Goal: Task Accomplishment & Management: Use online tool/utility

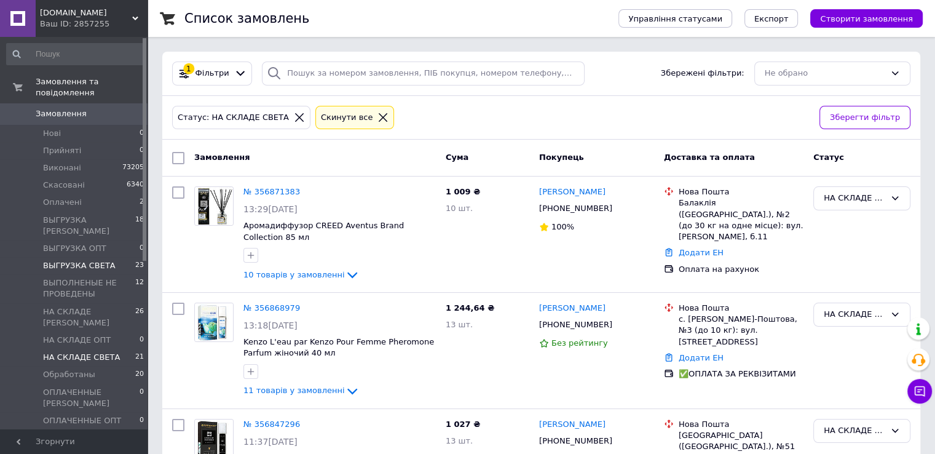
click at [81, 260] on span "ВЫГРУЗКА СВЕТА" at bounding box center [79, 265] width 73 height 11
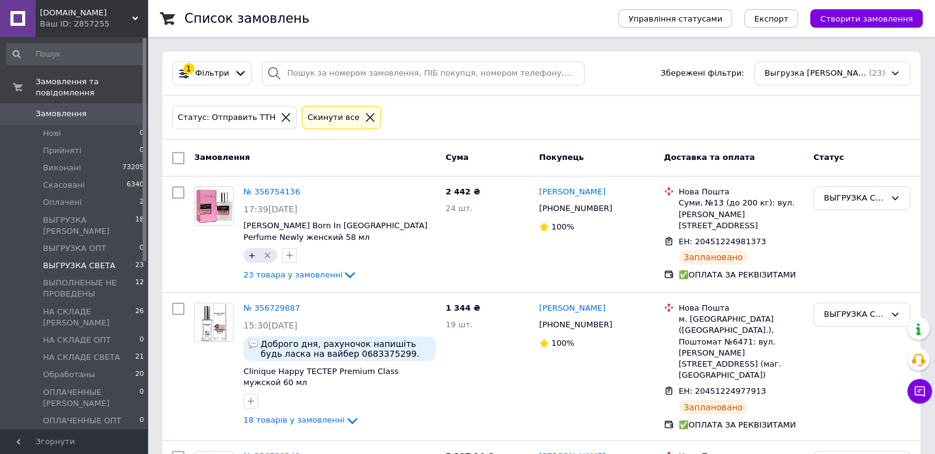
click at [175, 156] on input "checkbox" at bounding box center [178, 158] width 12 height 12
checkbox input "true"
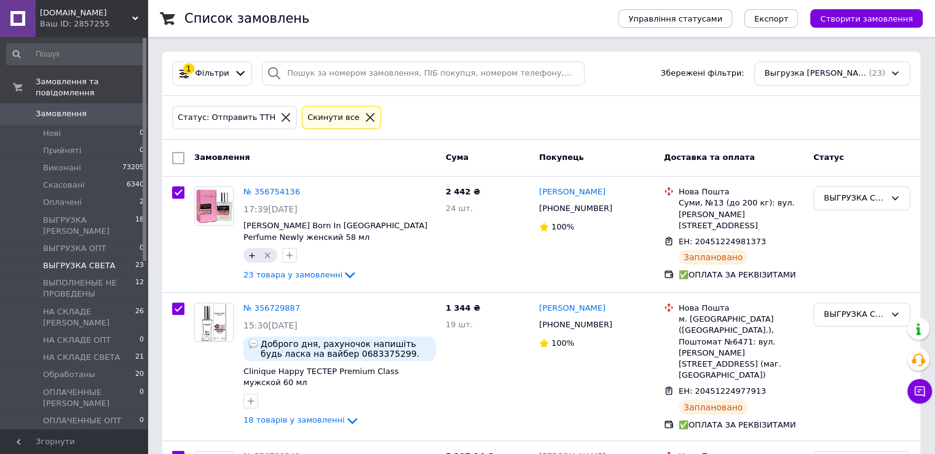
checkbox input "true"
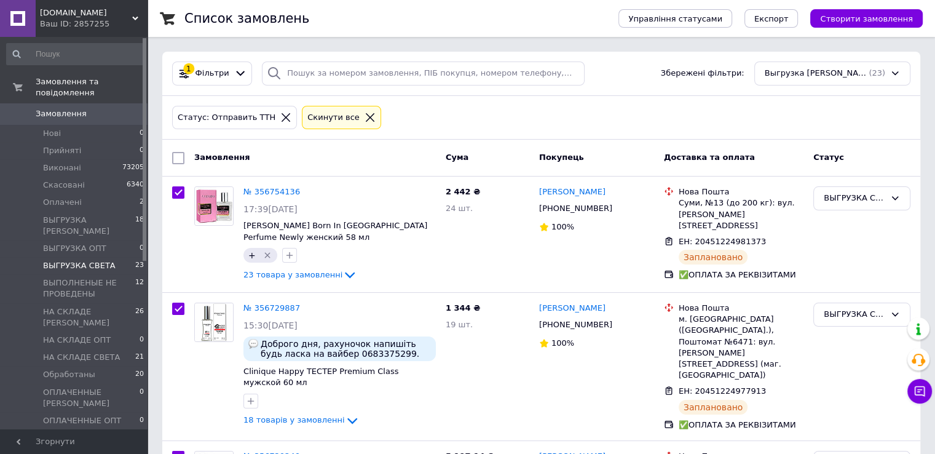
checkbox input "true"
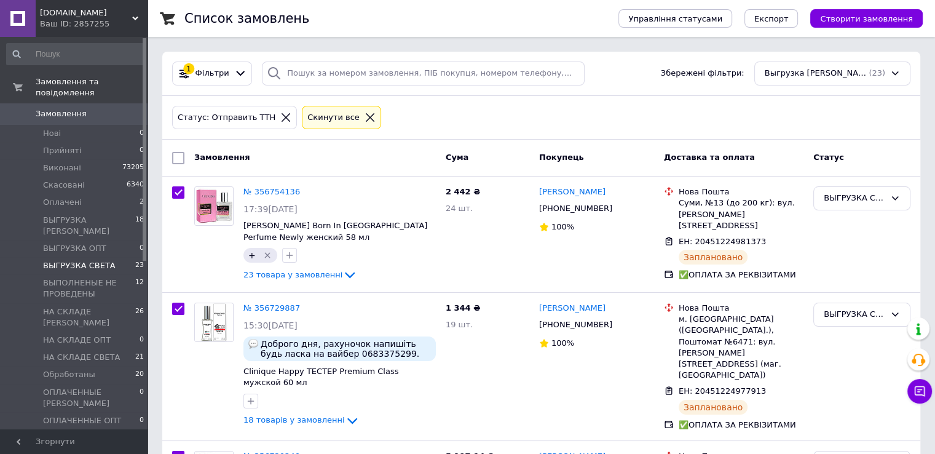
checkbox input "true"
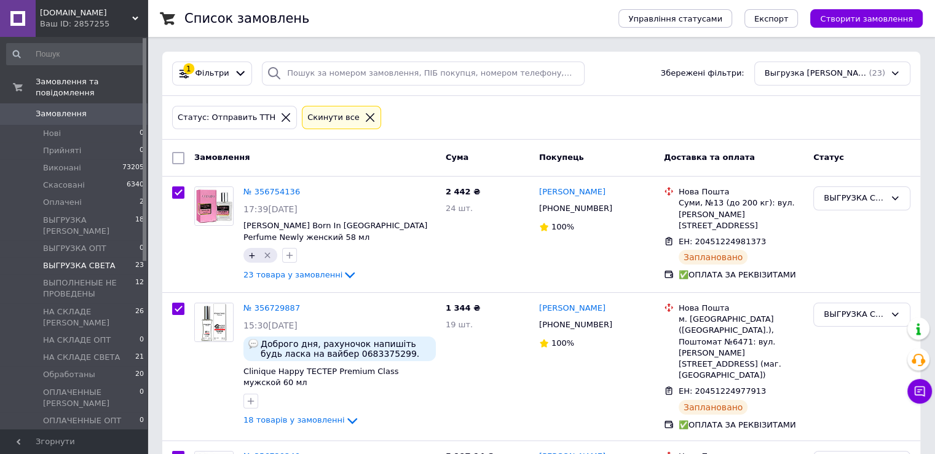
checkbox input "true"
click at [789, 22] on span "Експорт" at bounding box center [771, 18] width 34 height 9
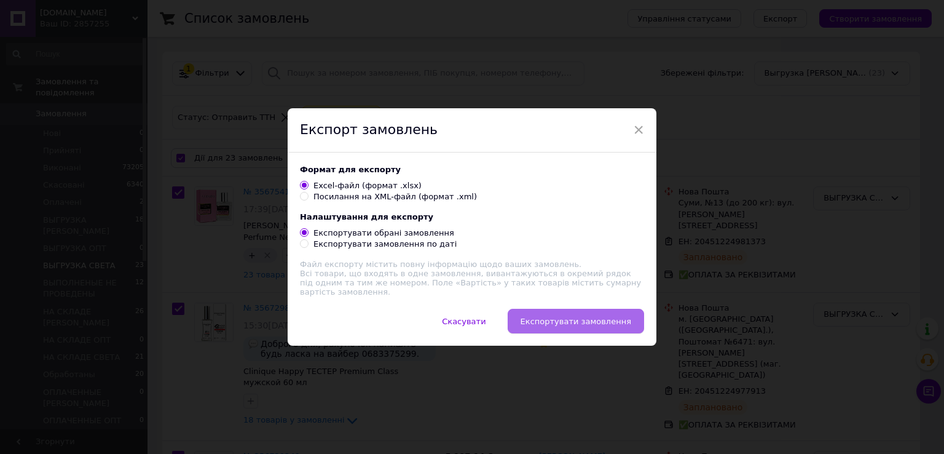
click at [560, 324] on span "Експортувати замовлення" at bounding box center [576, 321] width 111 height 9
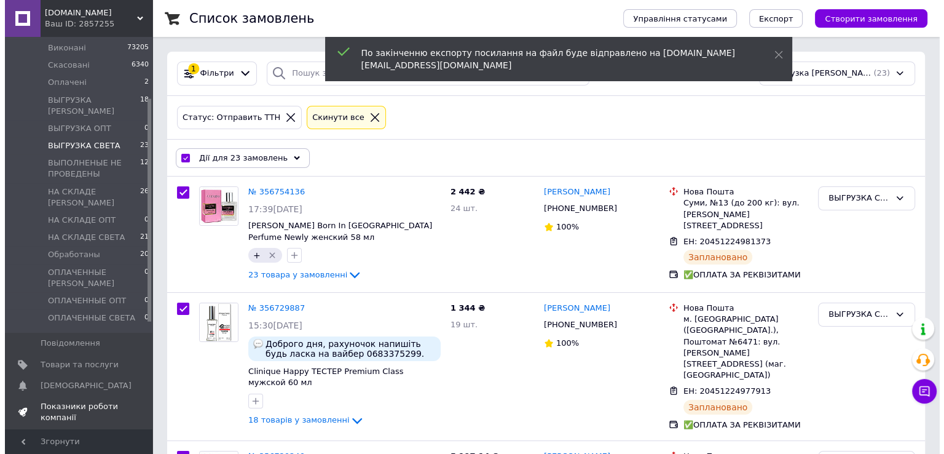
scroll to position [123, 0]
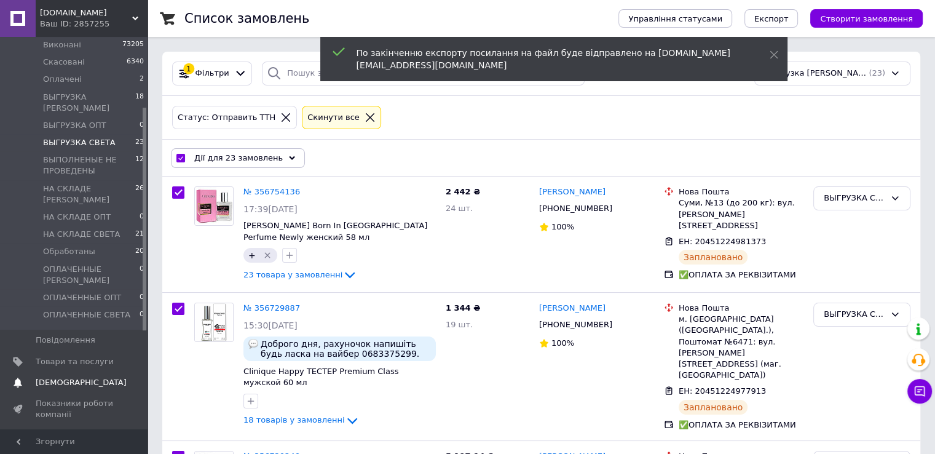
click at [61, 377] on span "[DEMOGRAPHIC_DATA]" at bounding box center [81, 382] width 91 height 11
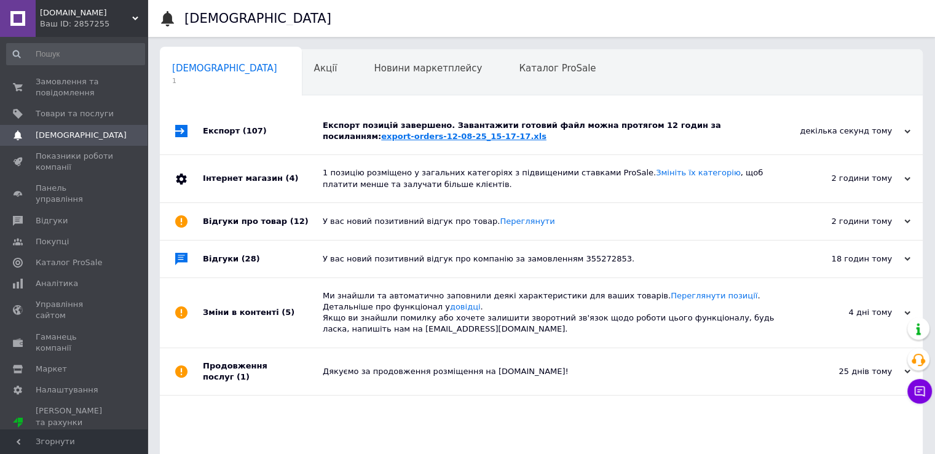
click at [381, 135] on link "export-orders-12-08-25_15-17-17.xls" at bounding box center [463, 136] width 165 height 9
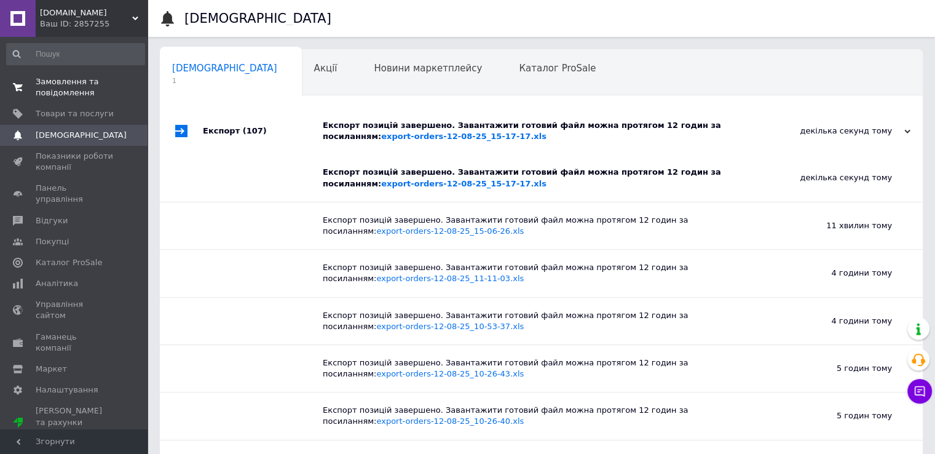
click at [79, 90] on span "Замовлення та повідомлення" at bounding box center [75, 87] width 78 height 22
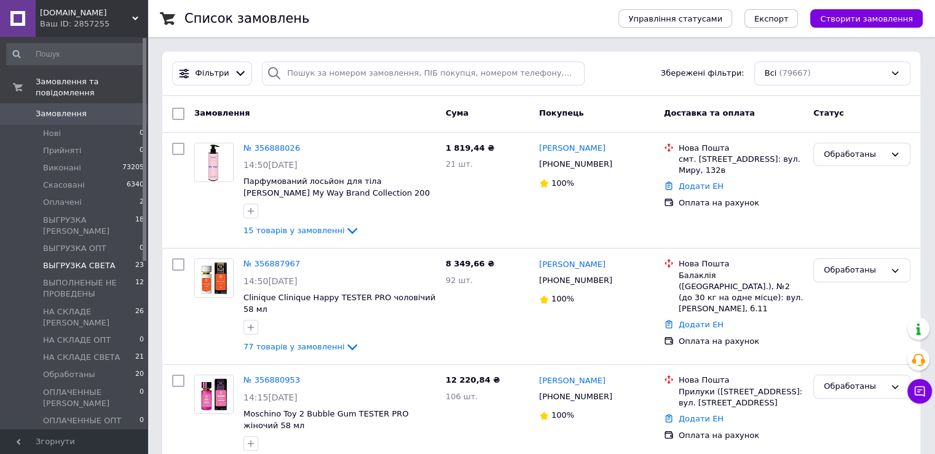
click at [95, 260] on span "ВЫГРУЗКА СВЕТА" at bounding box center [79, 265] width 73 height 11
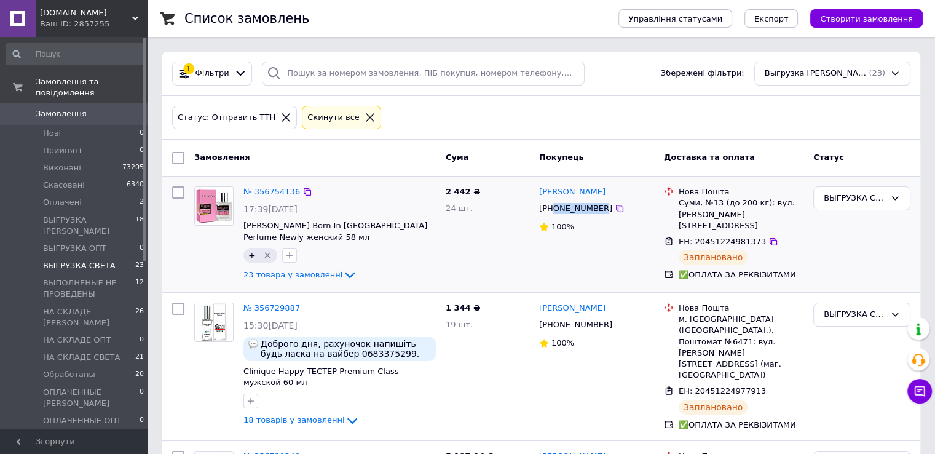
drag, startPoint x: 596, startPoint y: 208, endPoint x: 555, endPoint y: 208, distance: 40.6
click at [554, 208] on div "[PHONE_NUMBER]" at bounding box center [576, 208] width 78 height 16
copy div "0980107146"
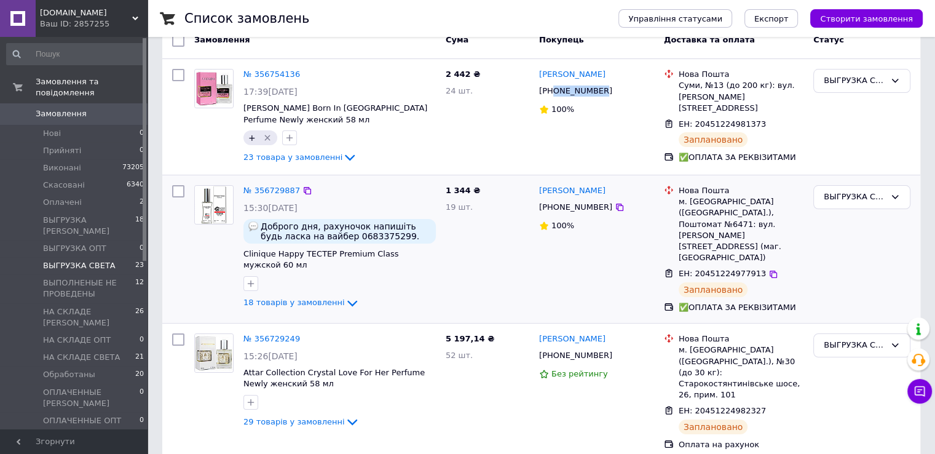
scroll to position [123, 0]
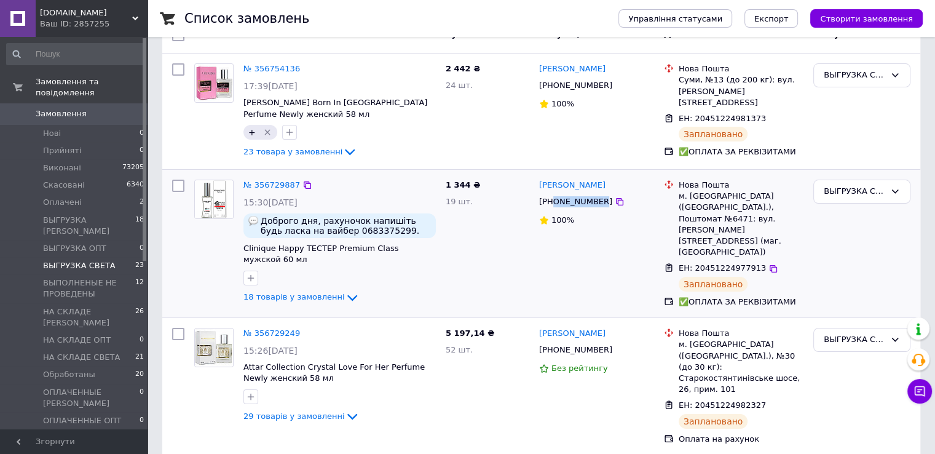
drag, startPoint x: 596, startPoint y: 200, endPoint x: 553, endPoint y: 200, distance: 43.0
click at [553, 200] on div "[PHONE_NUMBER]" at bounding box center [576, 202] width 78 height 16
copy div "0683375299"
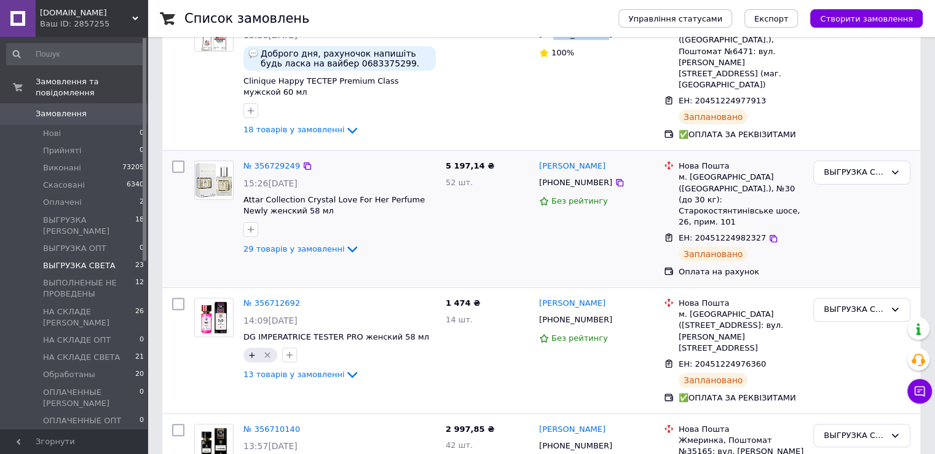
scroll to position [307, 0]
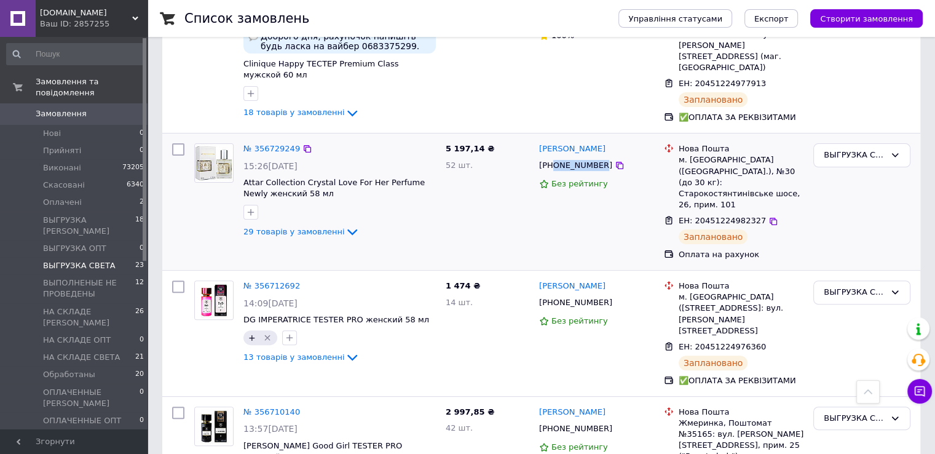
drag, startPoint x: 595, startPoint y: 164, endPoint x: 553, endPoint y: 161, distance: 41.9
click at [553, 161] on div "[PHONE_NUMBER]" at bounding box center [576, 165] width 78 height 16
copy div "0991625209"
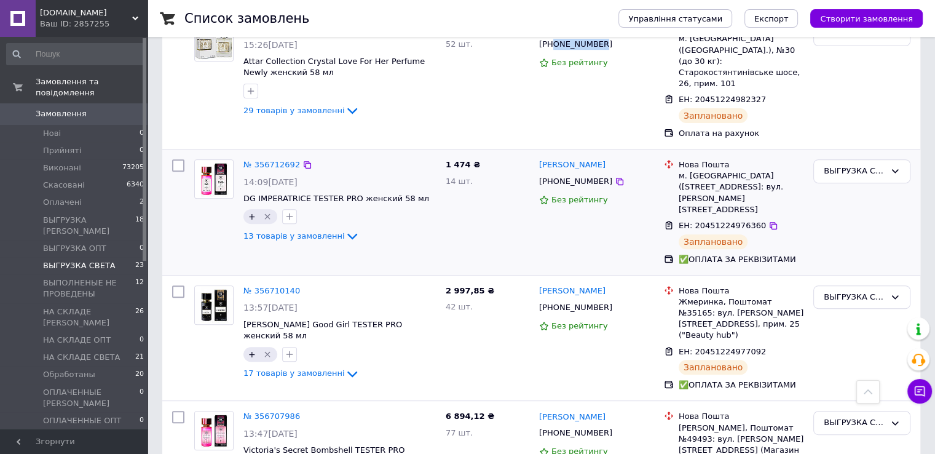
scroll to position [430, 0]
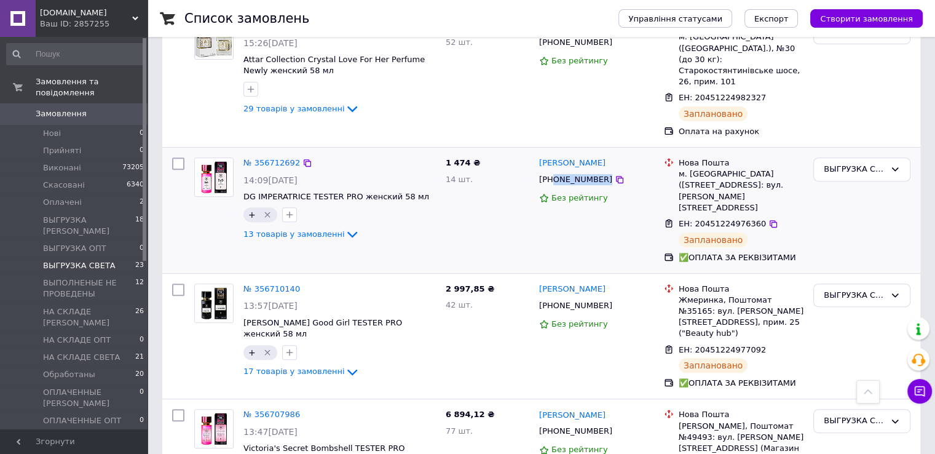
drag, startPoint x: 590, startPoint y: 165, endPoint x: 553, endPoint y: 163, distance: 37.0
click at [553, 173] on div "[PHONE_NUMBER]" at bounding box center [596, 180] width 117 height 14
copy div "0682462487"
drag, startPoint x: 578, startPoint y: 281, endPoint x: 553, endPoint y: 283, distance: 24.7
click at [553, 297] on div "[PHONE_NUMBER]" at bounding box center [576, 305] width 78 height 16
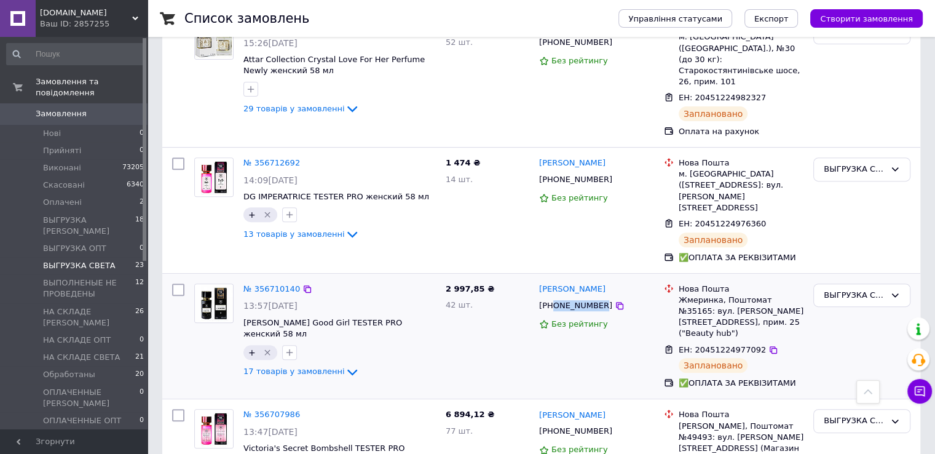
copy div "0679020917"
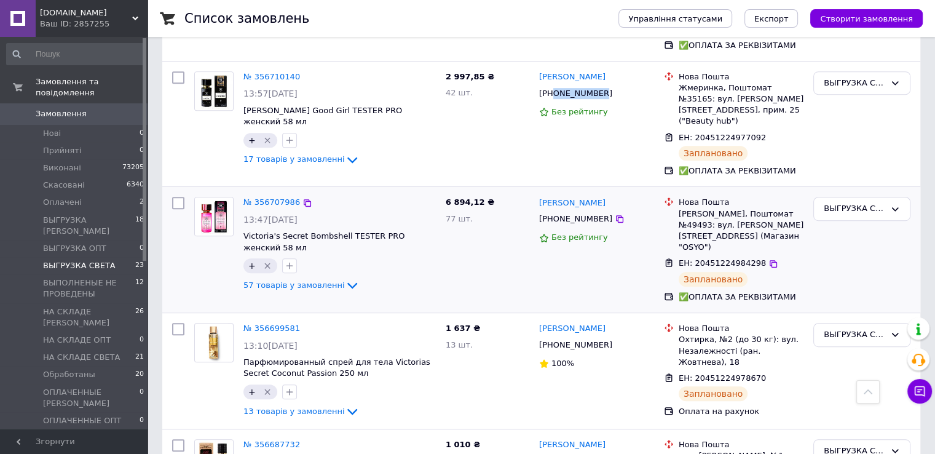
scroll to position [676, 0]
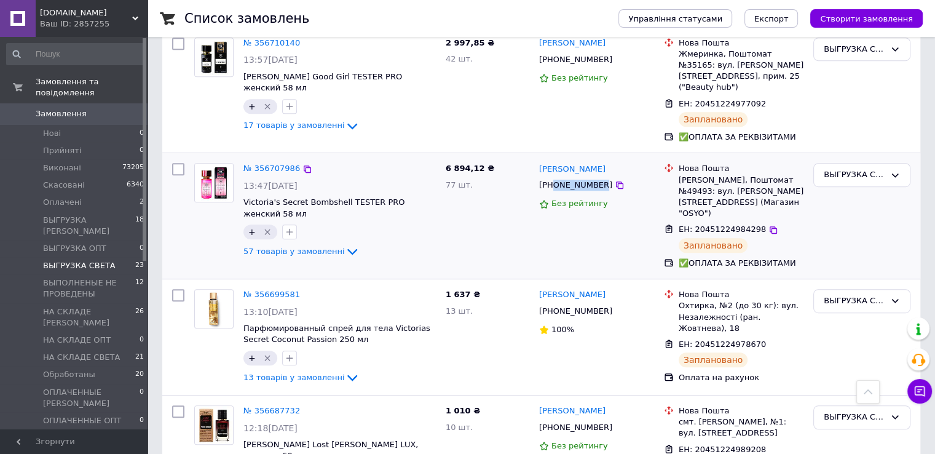
drag, startPoint x: 595, startPoint y: 153, endPoint x: 554, endPoint y: 150, distance: 40.7
click at [554, 177] on div "[PHONE_NUMBER]" at bounding box center [576, 185] width 78 height 16
copy div "0668545942"
drag, startPoint x: 598, startPoint y: 262, endPoint x: 590, endPoint y: 267, distance: 9.4
click at [570, 304] on div "[PHONE_NUMBER]" at bounding box center [596, 311] width 117 height 14
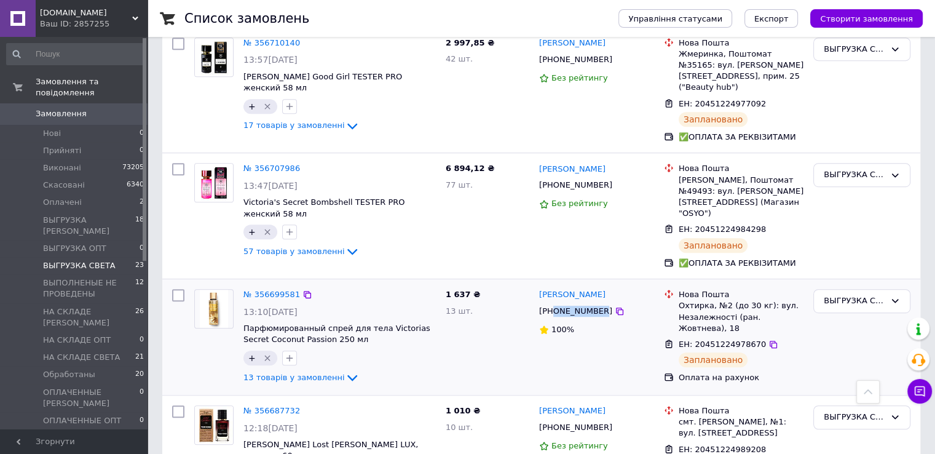
drag, startPoint x: 595, startPoint y: 267, endPoint x: 552, endPoint y: 270, distance: 43.1
click at [554, 303] on div "[PHONE_NUMBER]" at bounding box center [576, 311] width 78 height 16
copy div "0953048251"
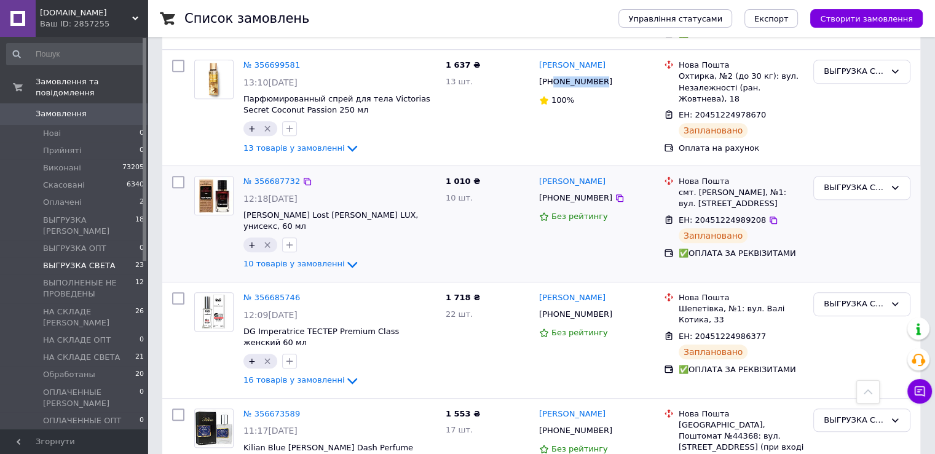
scroll to position [922, 0]
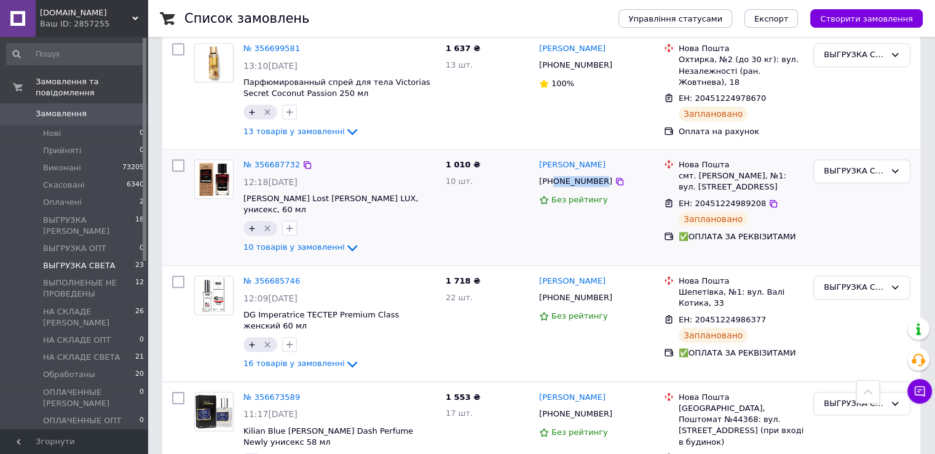
drag, startPoint x: 594, startPoint y: 136, endPoint x: 554, endPoint y: 134, distance: 40.6
click at [554, 173] on div "[PHONE_NUMBER]" at bounding box center [576, 181] width 78 height 16
copy div "0986657126"
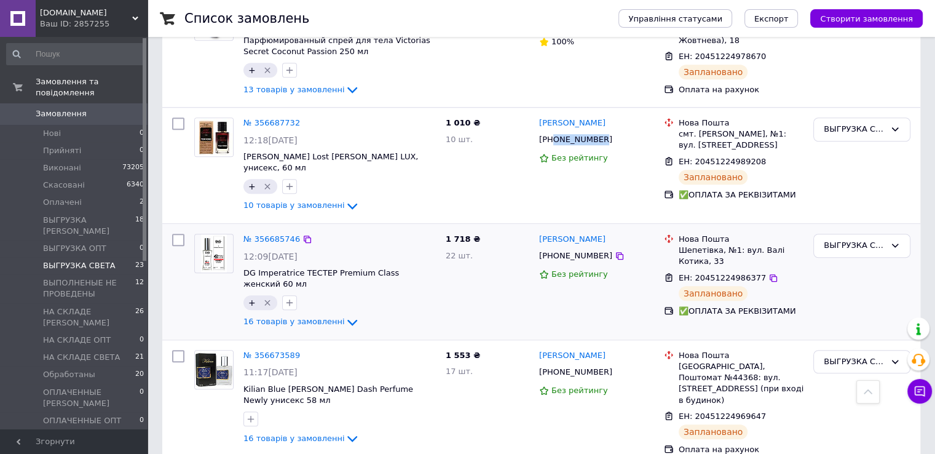
scroll to position [983, 0]
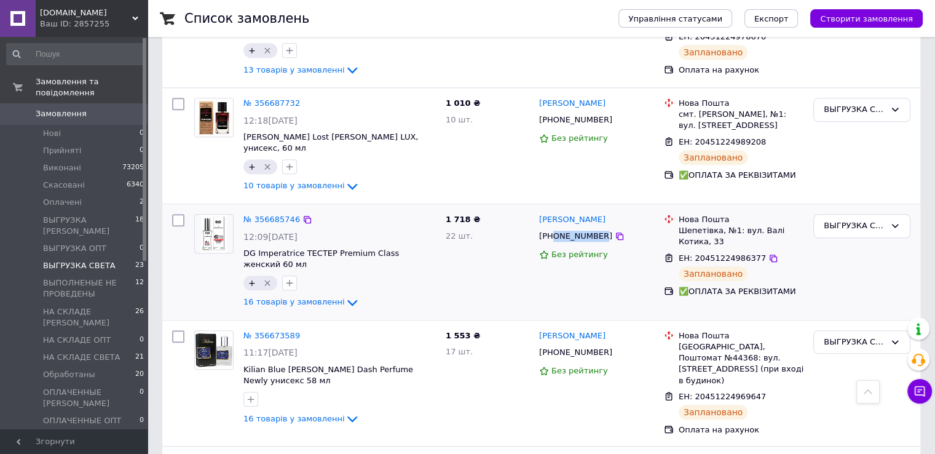
drag, startPoint x: 596, startPoint y: 179, endPoint x: 554, endPoint y: 177, distance: 41.2
click at [554, 228] on div "[PHONE_NUMBER]" at bounding box center [576, 236] width 78 height 16
copy div "0983282409"
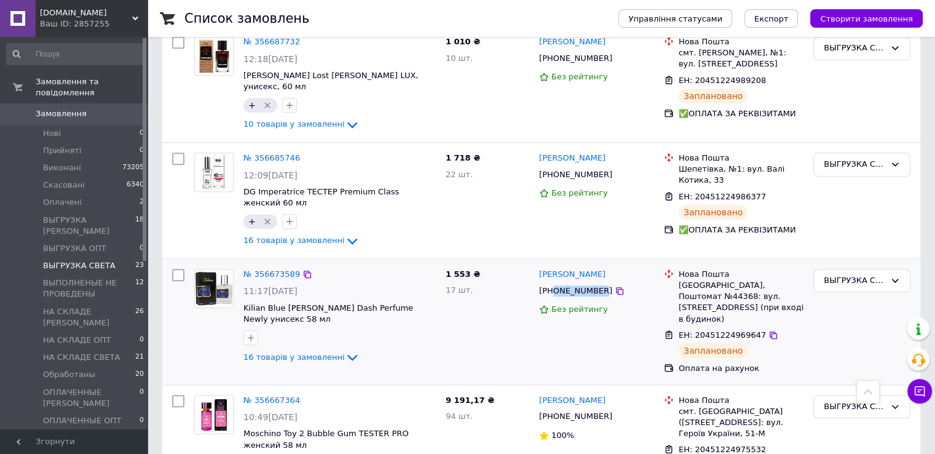
drag, startPoint x: 595, startPoint y: 224, endPoint x: 553, endPoint y: 222, distance: 41.9
click at [553, 283] on div "[PHONE_NUMBER]" at bounding box center [576, 291] width 78 height 16
copy div "0934853265"
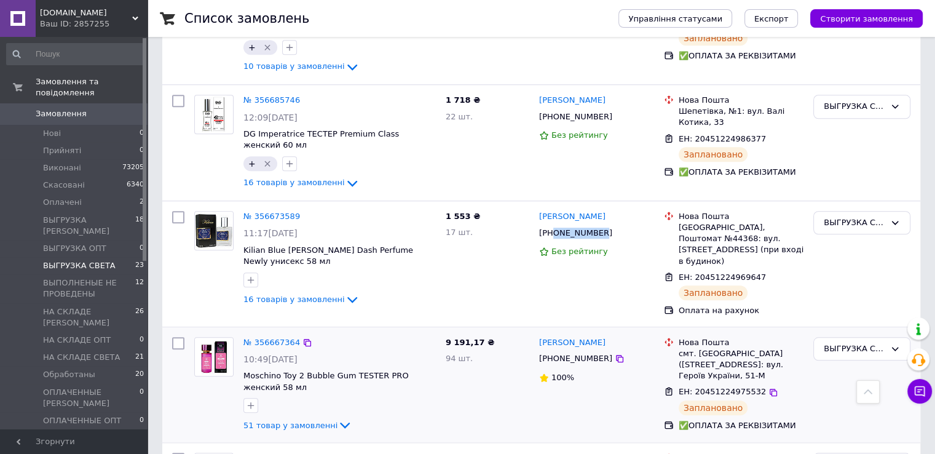
scroll to position [1168, 0]
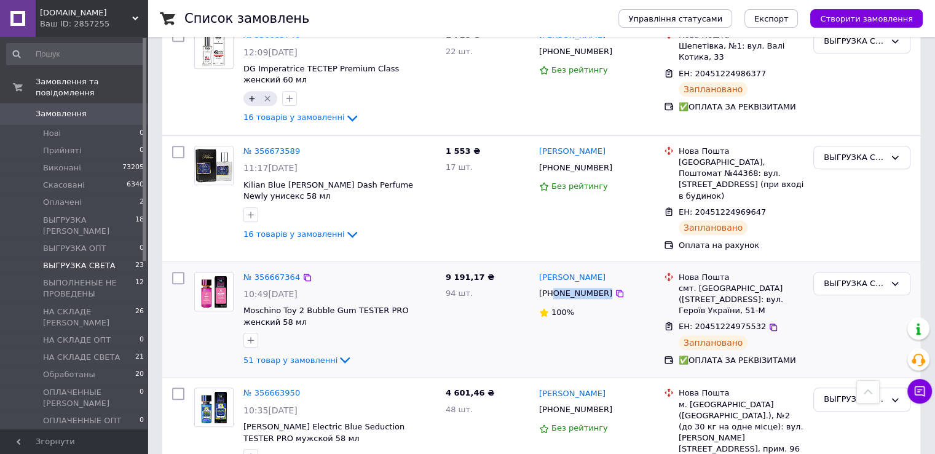
drag, startPoint x: 596, startPoint y: 214, endPoint x: 556, endPoint y: 211, distance: 40.7
click at [556, 286] on div "[PHONE_NUMBER]" at bounding box center [596, 293] width 117 height 14
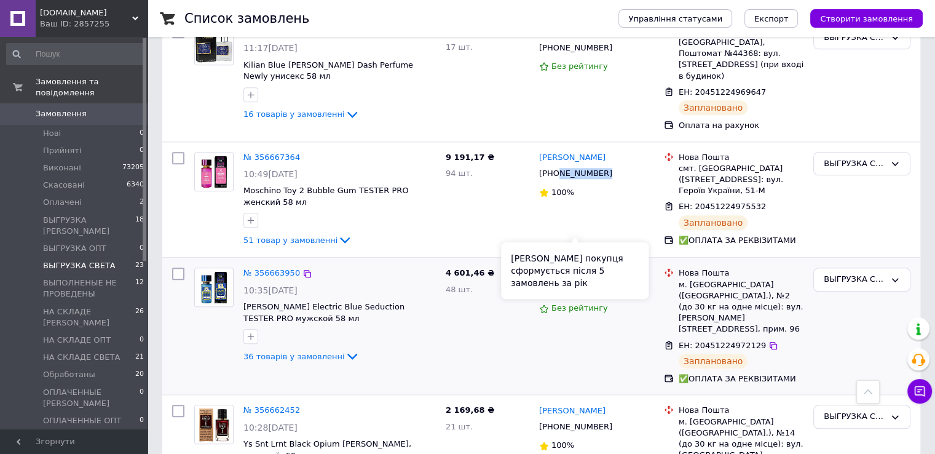
scroll to position [1291, 0]
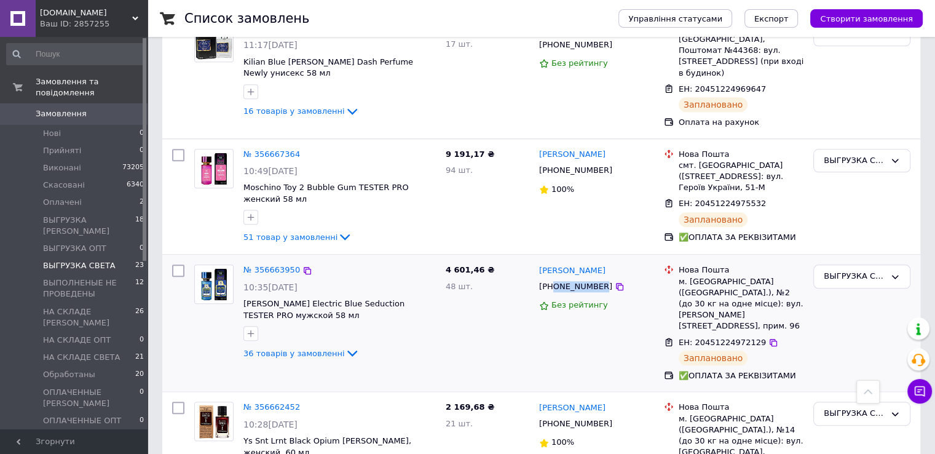
drag, startPoint x: 595, startPoint y: 207, endPoint x: 554, endPoint y: 205, distance: 40.6
click at [554, 278] on div "[PHONE_NUMBER]" at bounding box center [576, 286] width 78 height 16
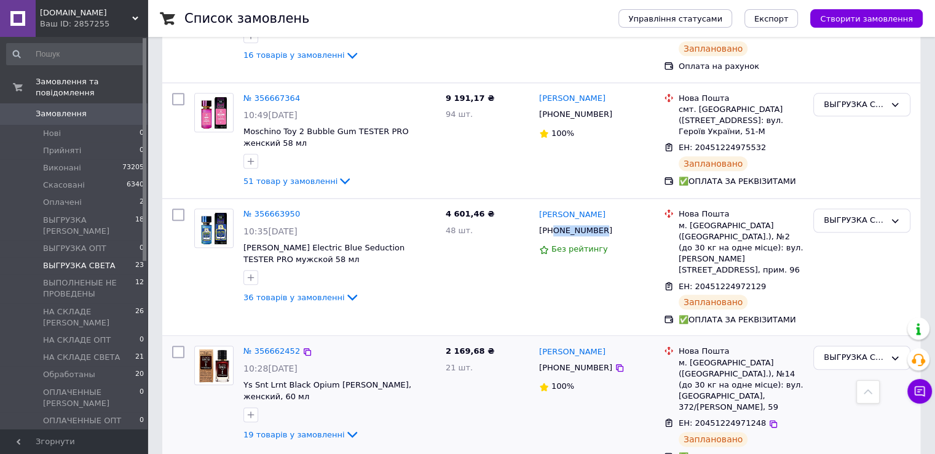
scroll to position [1414, 0]
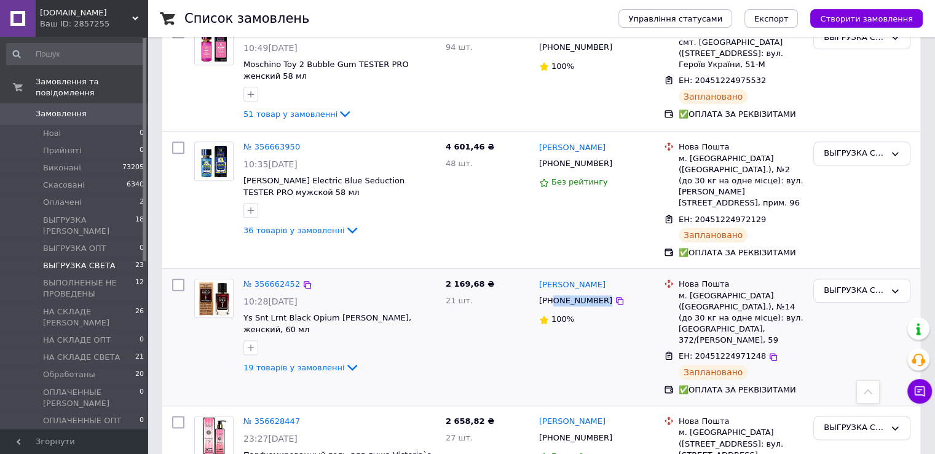
drag, startPoint x: 596, startPoint y: 202, endPoint x: 553, endPoint y: 198, distance: 43.2
click at [553, 294] on div "[PHONE_NUMBER]" at bounding box center [596, 301] width 117 height 14
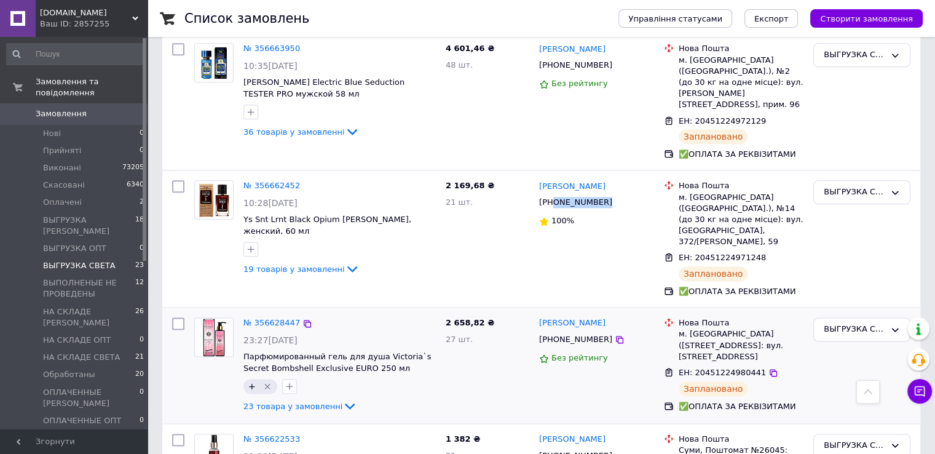
scroll to position [1537, 0]
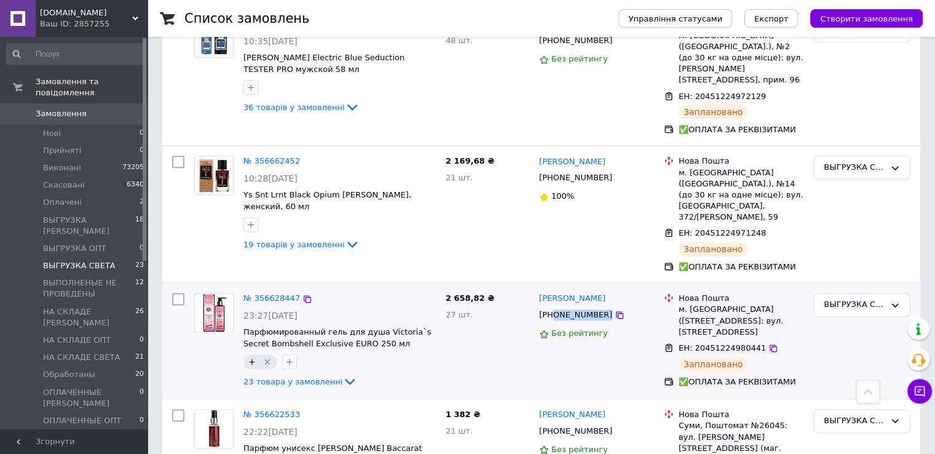
drag, startPoint x: 597, startPoint y: 194, endPoint x: 553, endPoint y: 194, distance: 43.6
click at [553, 308] on div "[PHONE_NUMBER]" at bounding box center [596, 315] width 117 height 14
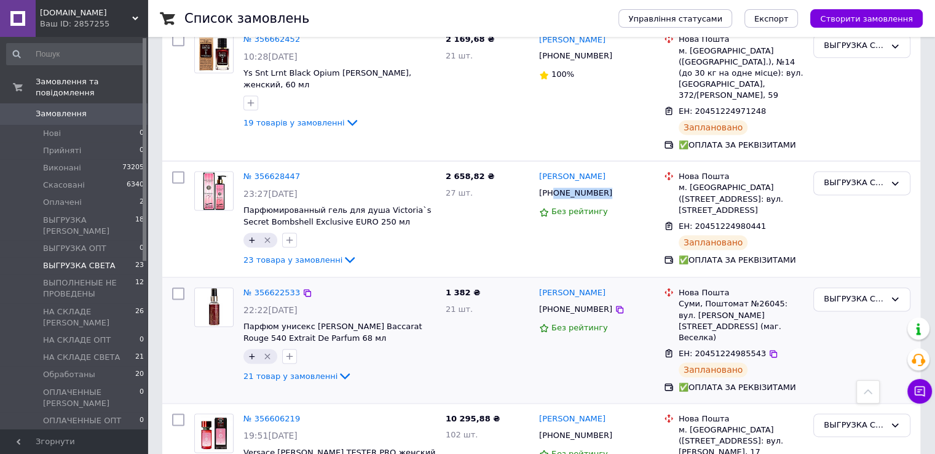
scroll to position [1659, 0]
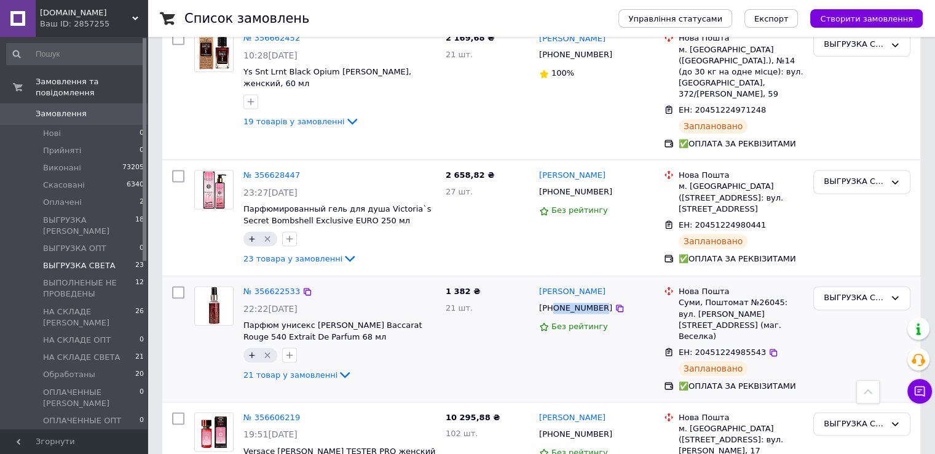
drag, startPoint x: 595, startPoint y: 183, endPoint x: 554, endPoint y: 184, distance: 41.2
click at [554, 300] on div "[PHONE_NUMBER]" at bounding box center [576, 308] width 78 height 16
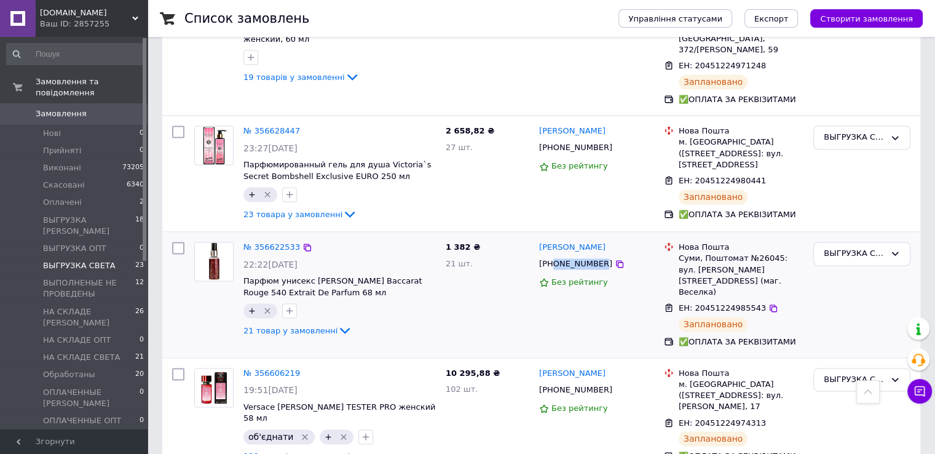
scroll to position [1782, 0]
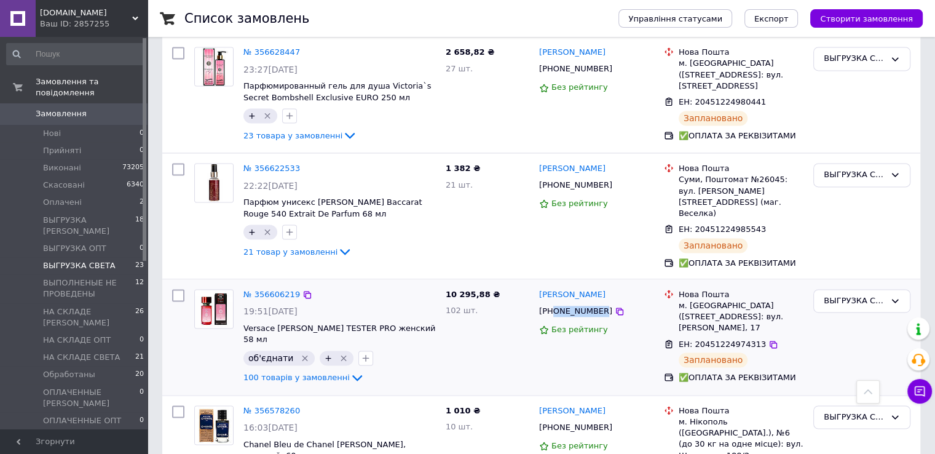
drag, startPoint x: 594, startPoint y: 178, endPoint x: 554, endPoint y: 178, distance: 39.9
click at [554, 303] on div "[PHONE_NUMBER]" at bounding box center [576, 311] width 78 height 16
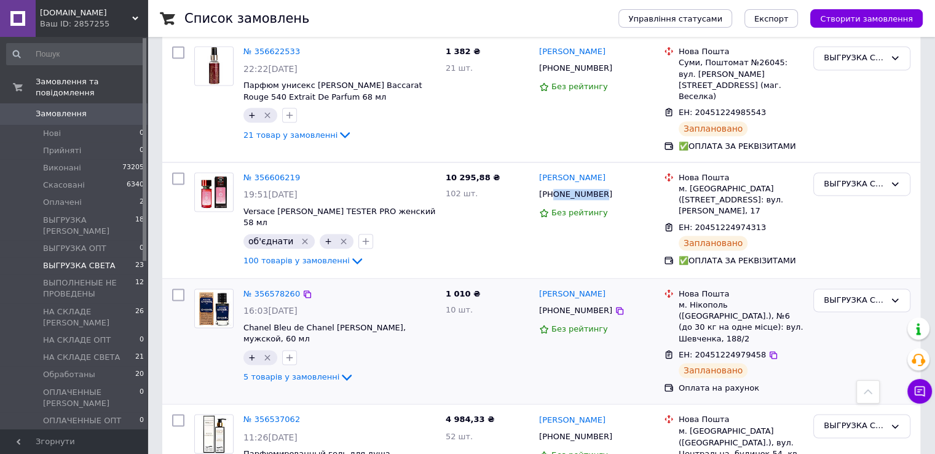
scroll to position [1905, 0]
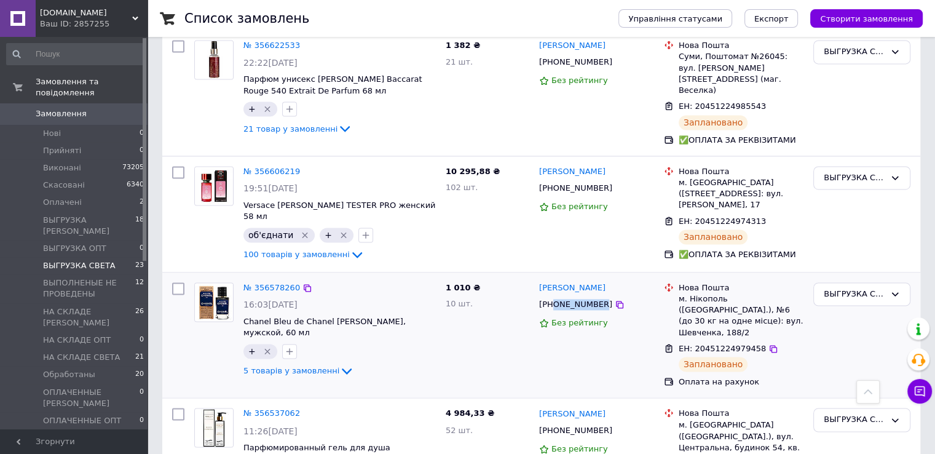
drag, startPoint x: 596, startPoint y: 171, endPoint x: 553, endPoint y: 168, distance: 42.5
click at [553, 296] on div "[PHONE_NUMBER]" at bounding box center [576, 304] width 78 height 16
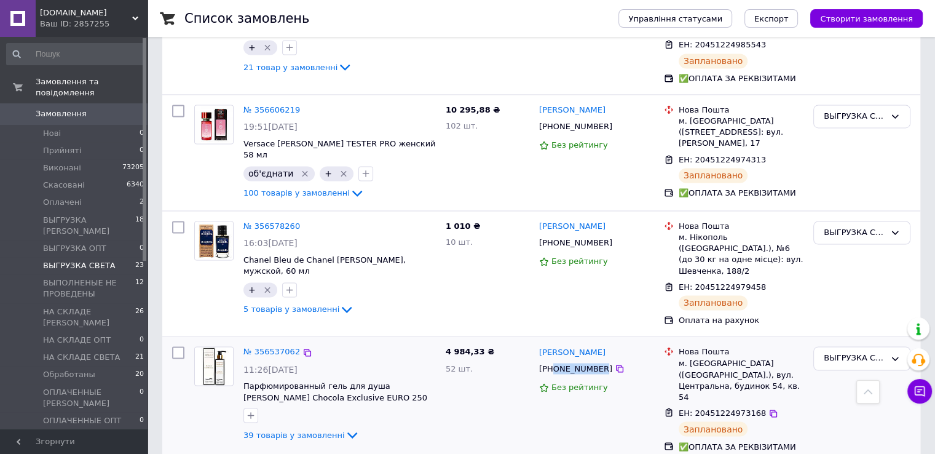
drag, startPoint x: 595, startPoint y: 223, endPoint x: 554, endPoint y: 224, distance: 41.2
click at [554, 360] on div "[PHONE_NUMBER]" at bounding box center [576, 368] width 78 height 16
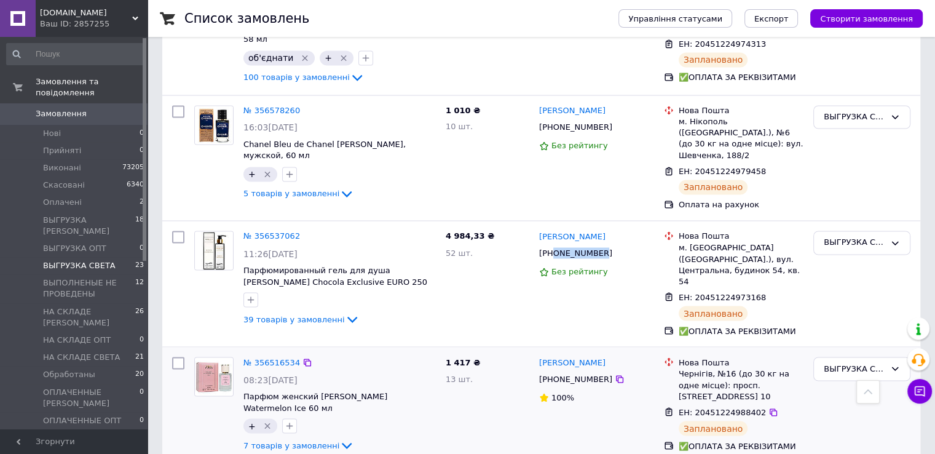
scroll to position [2090, 0]
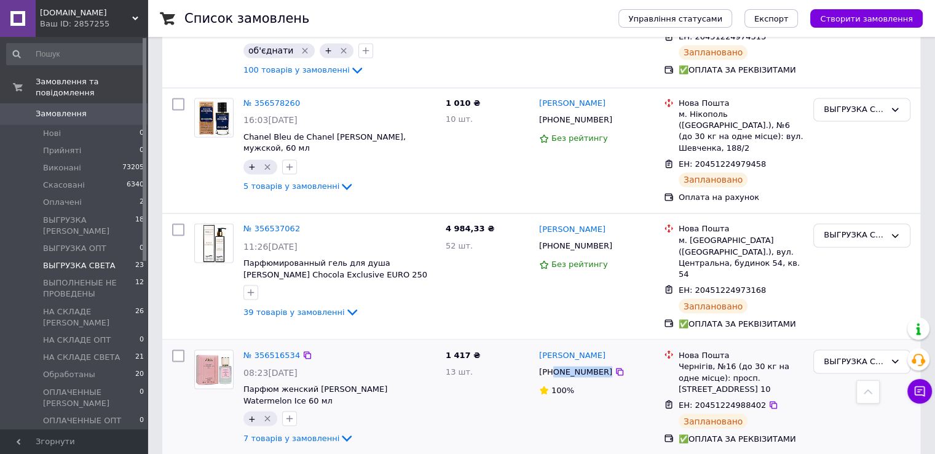
drag, startPoint x: 597, startPoint y: 217, endPoint x: 555, endPoint y: 218, distance: 41.8
click at [555, 364] on div "[PHONE_NUMBER]" at bounding box center [596, 371] width 117 height 14
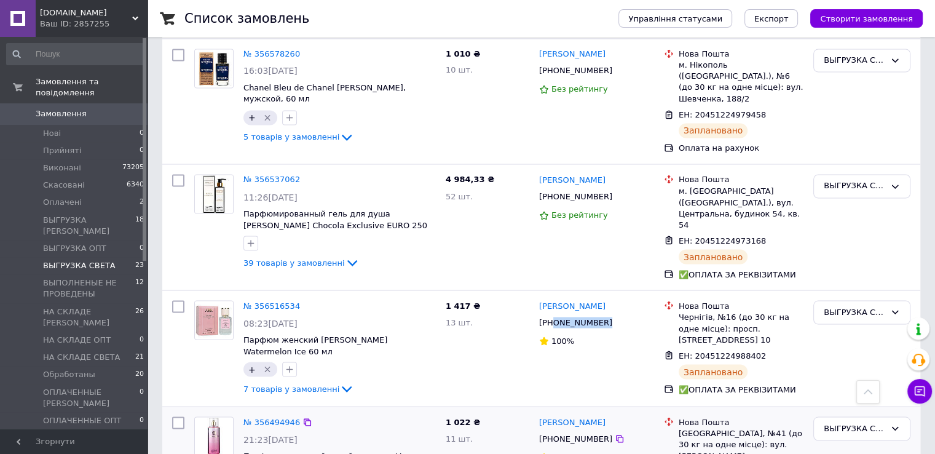
scroll to position [2213, 0]
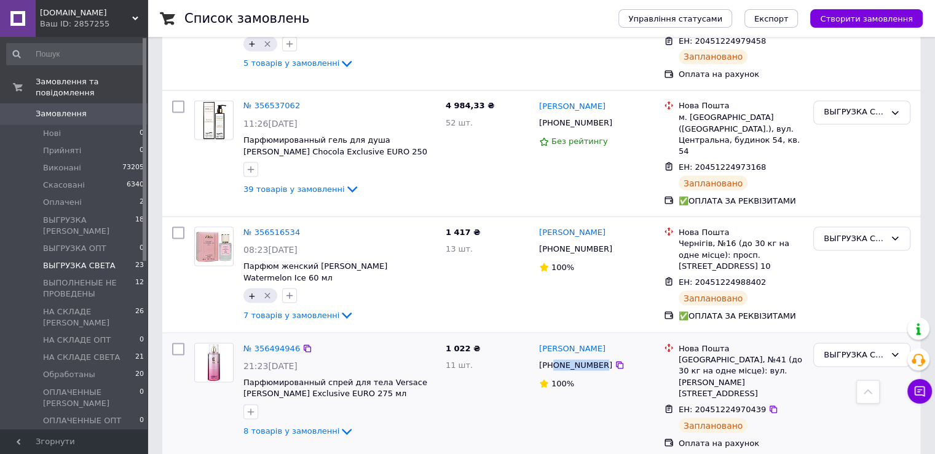
drag, startPoint x: 595, startPoint y: 195, endPoint x: 554, endPoint y: 193, distance: 41.2
click at [554, 356] on div "[PHONE_NUMBER]" at bounding box center [576, 364] width 78 height 16
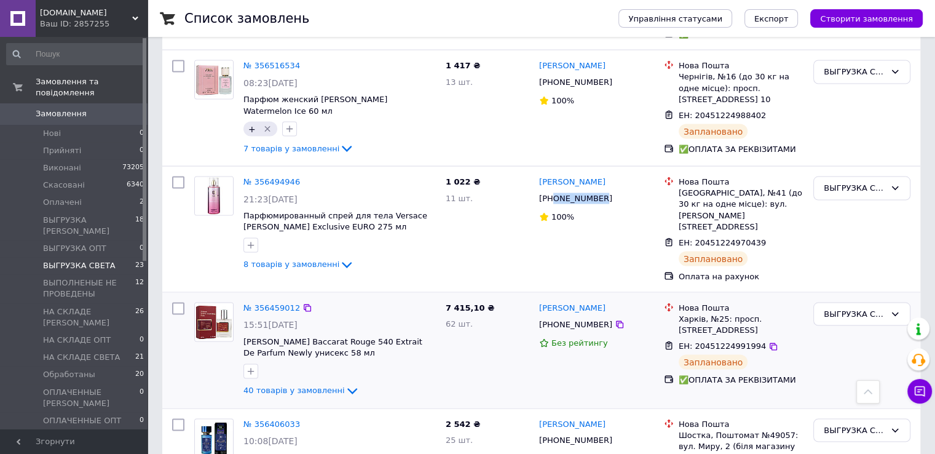
scroll to position [2397, 0]
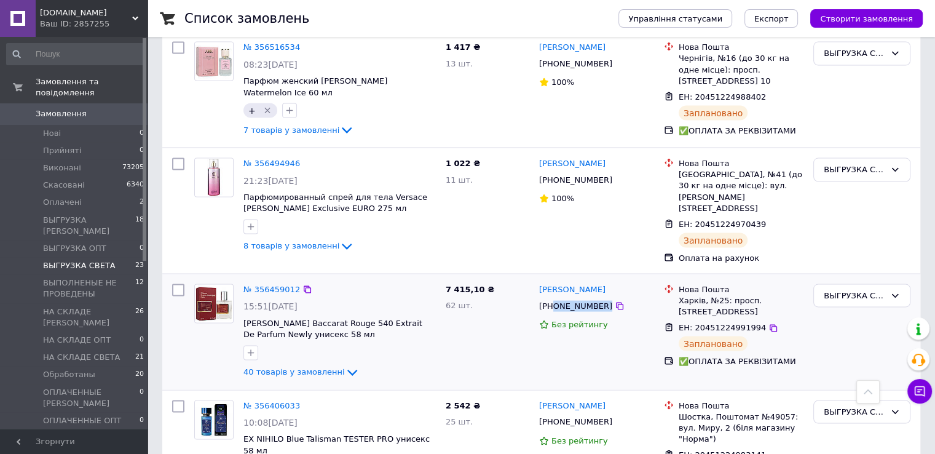
drag, startPoint x: 596, startPoint y: 130, endPoint x: 554, endPoint y: 128, distance: 41.8
click at [554, 299] on div "[PHONE_NUMBER]" at bounding box center [596, 306] width 117 height 14
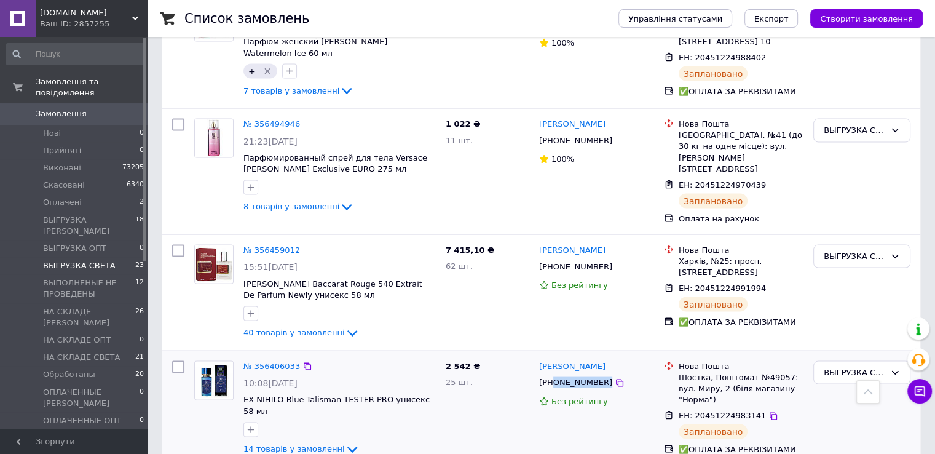
drag, startPoint x: 597, startPoint y: 204, endPoint x: 554, endPoint y: 207, distance: 43.1
click at [554, 376] on div "[PHONE_NUMBER]" at bounding box center [596, 383] width 117 height 14
drag, startPoint x: 596, startPoint y: 312, endPoint x: 554, endPoint y: 310, distance: 41.2
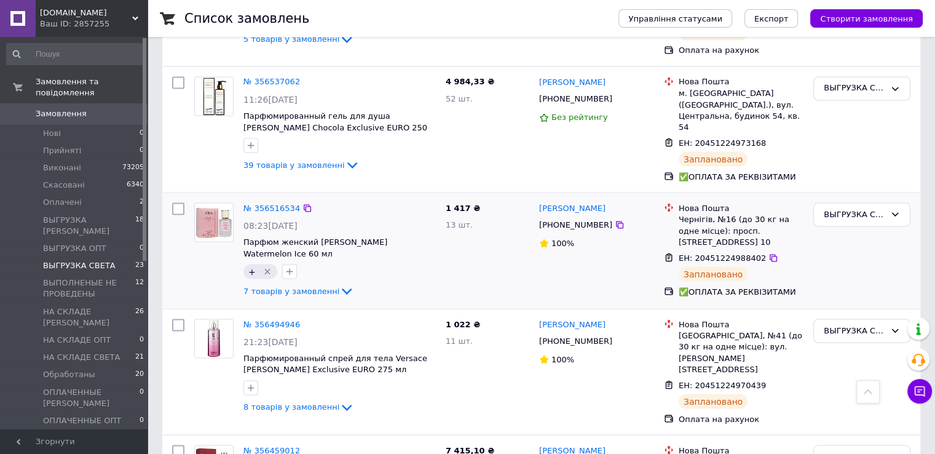
scroll to position [2274, 0]
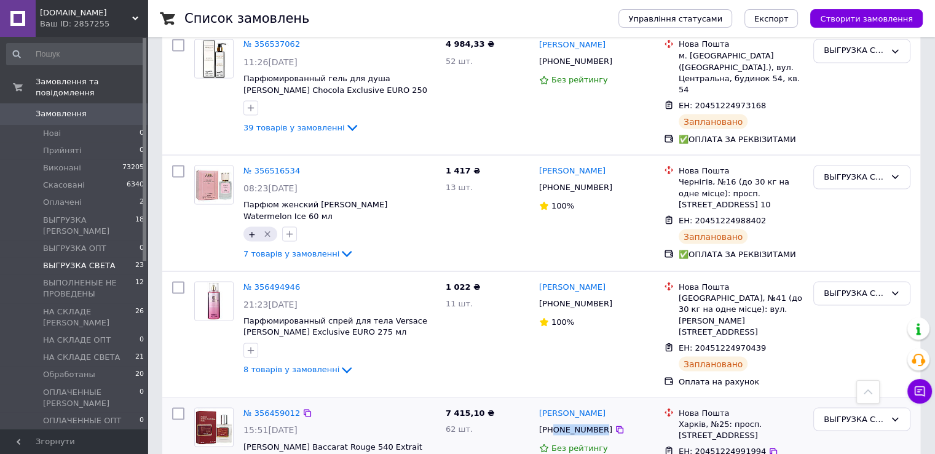
drag, startPoint x: 596, startPoint y: 252, endPoint x: 555, endPoint y: 253, distance: 41.2
click at [555, 421] on div "[PHONE_NUMBER]" at bounding box center [576, 429] width 78 height 16
